Goal: Find specific page/section: Find specific page/section

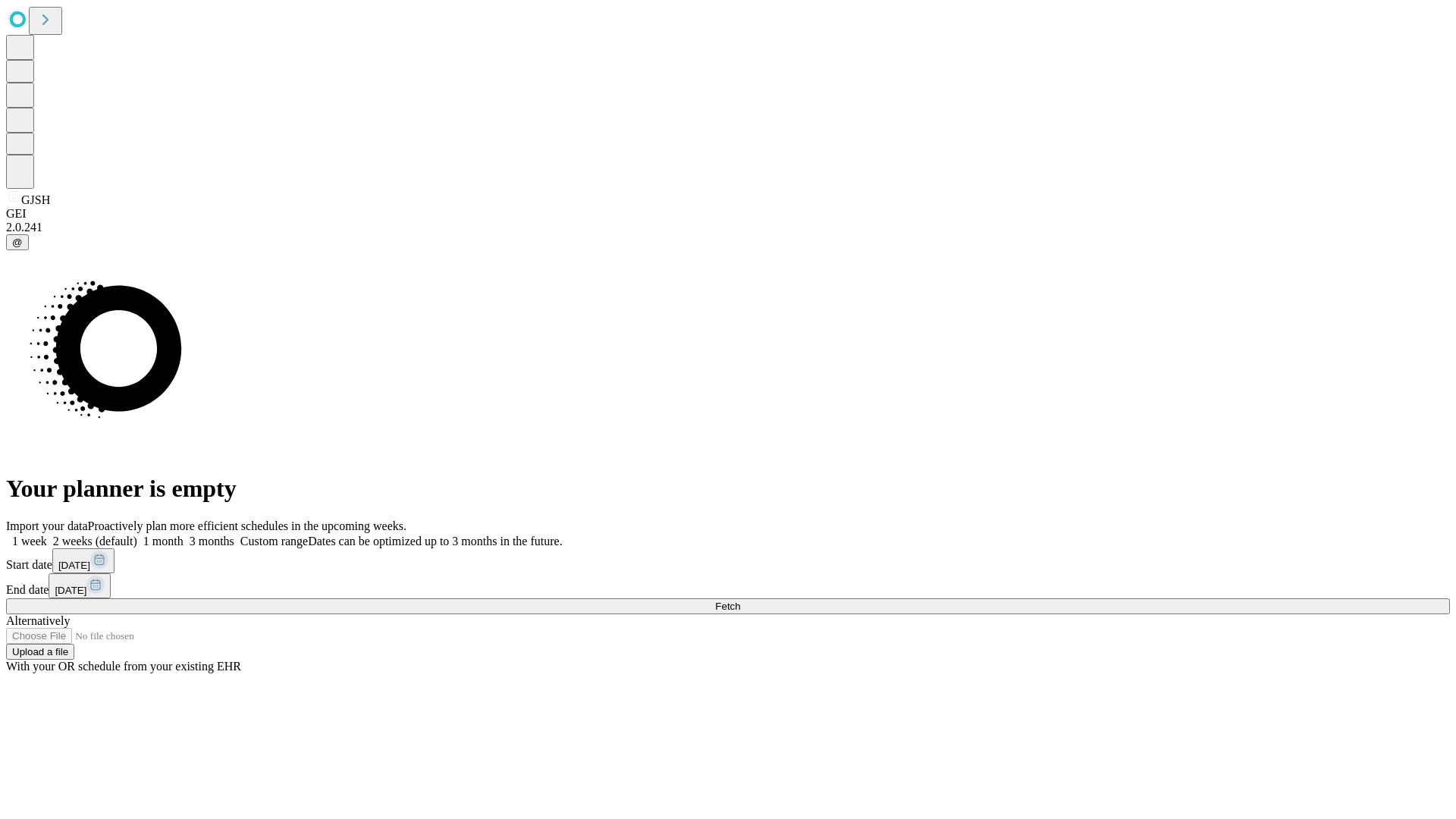
click at [740, 600] on span "Fetch" at bounding box center [728, 606] width 25 height 12
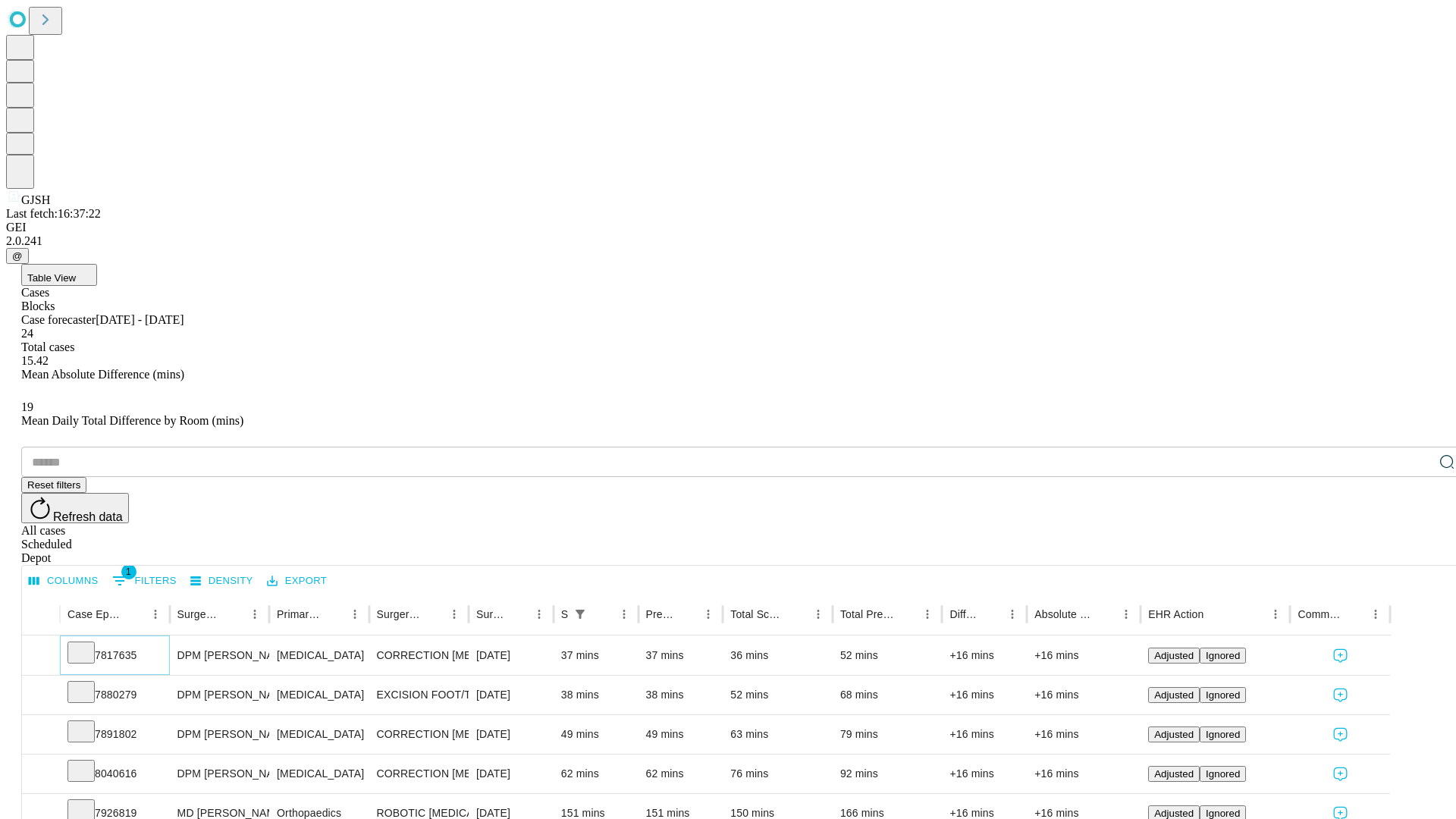
click at [89, 644] on icon at bounding box center [81, 652] width 15 height 15
